Goal: Navigation & Orientation: Find specific page/section

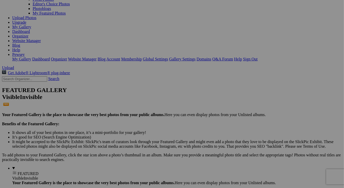
scroll to position [51, 0]
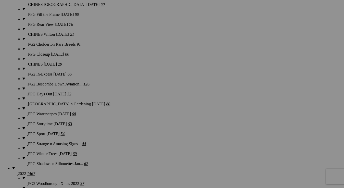
scroll to position [1377, 0]
